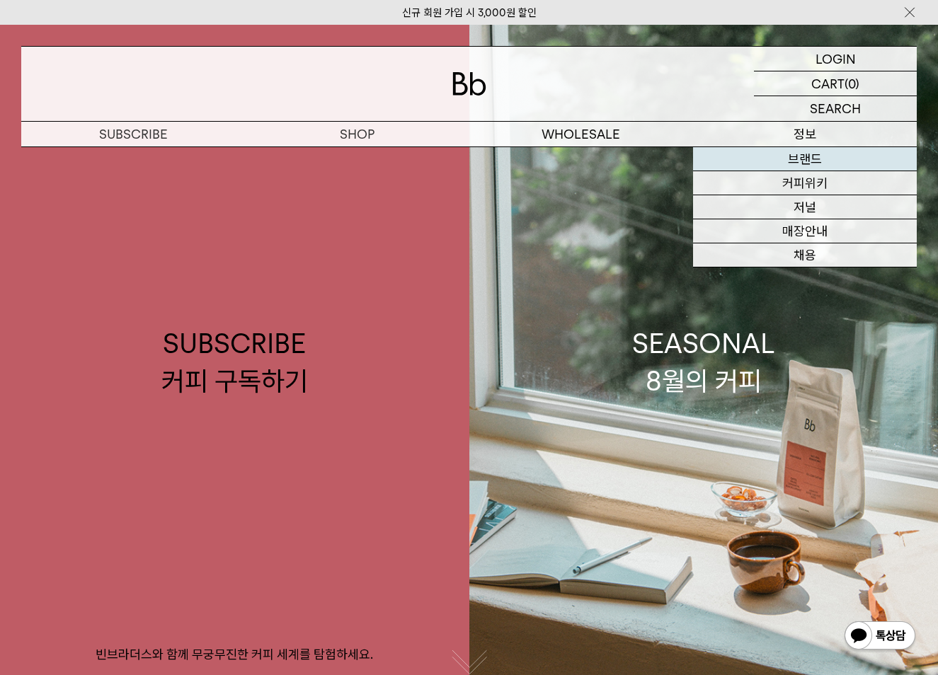
click at [804, 163] on link "브랜드" at bounding box center [805, 159] width 224 height 24
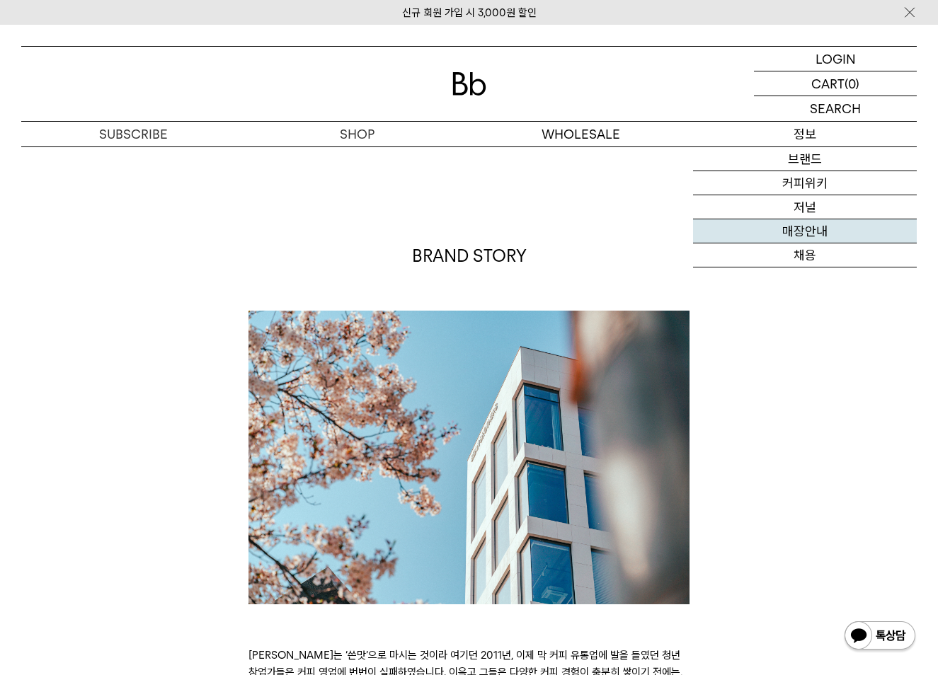
click at [815, 233] on link "매장안내" at bounding box center [805, 231] width 224 height 24
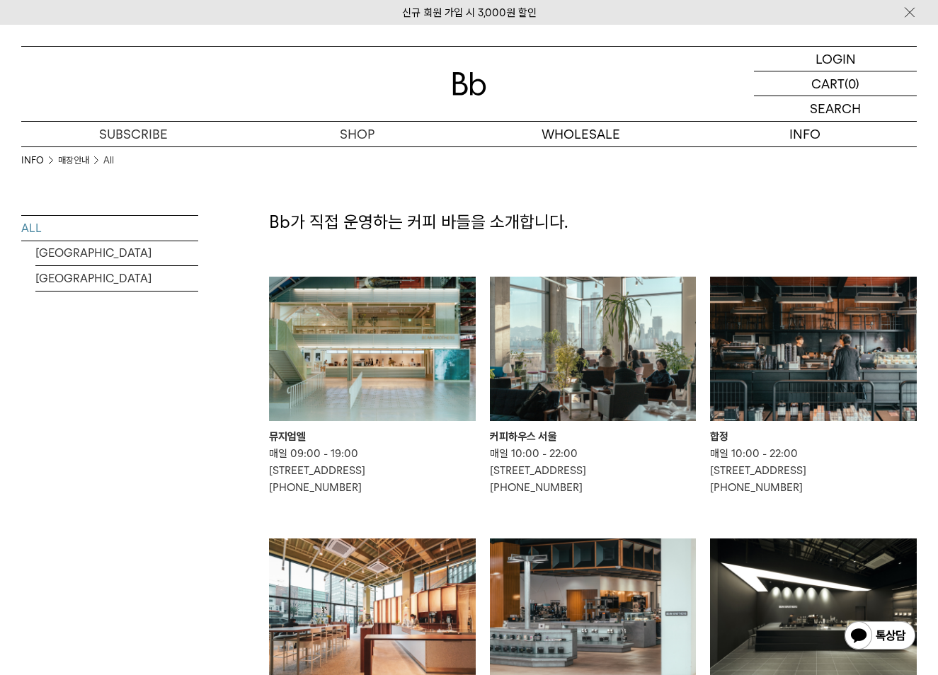
scroll to position [142, 0]
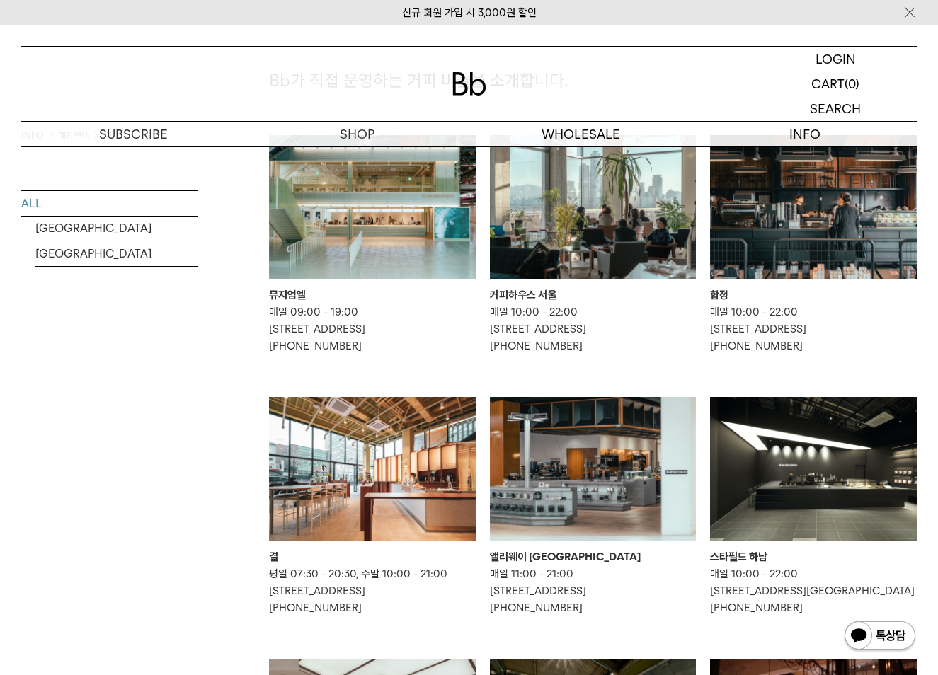
click at [353, 477] on img at bounding box center [372, 469] width 207 height 144
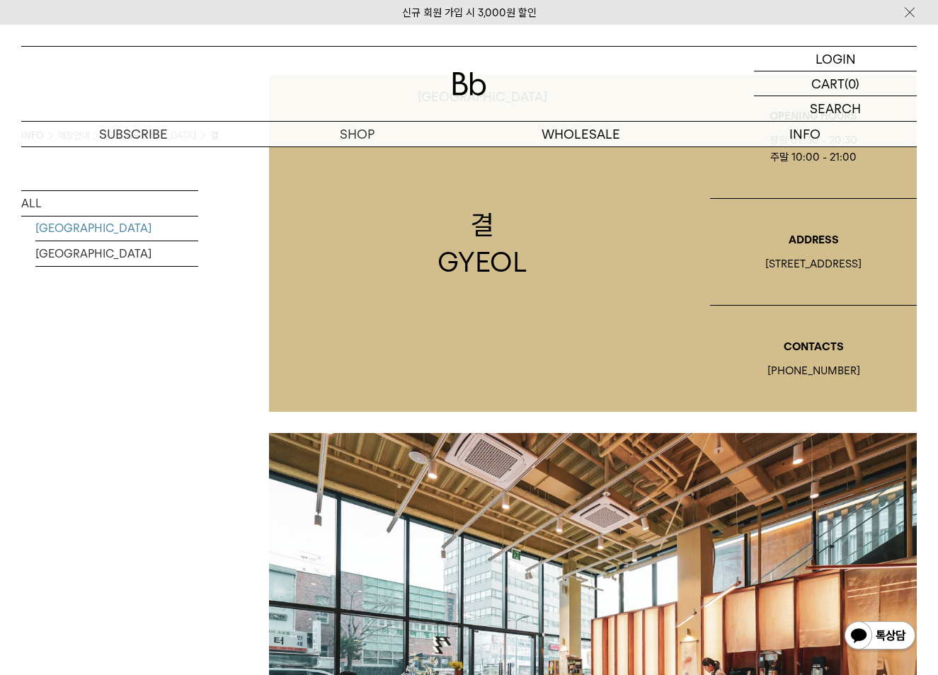
scroll to position [283, 0]
